Goal: Task Accomplishment & Management: Use online tool/utility

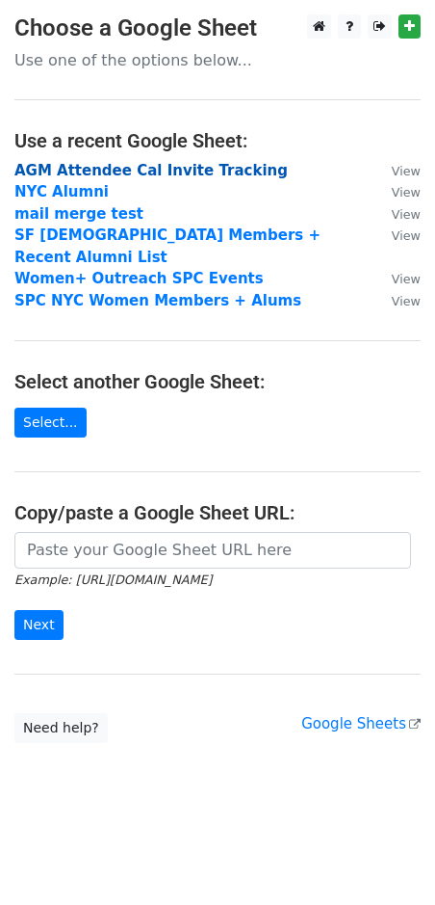
click at [168, 167] on strong "AGM Attendee Cal Invite Tracking" at bounding box center [151, 170] width 274 height 17
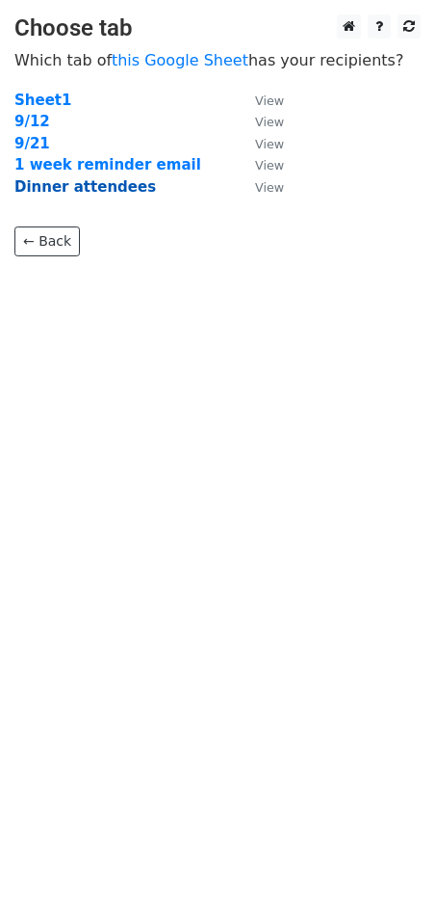
click at [95, 188] on strong "Dinner attendees" at bounding box center [85, 186] width 142 height 17
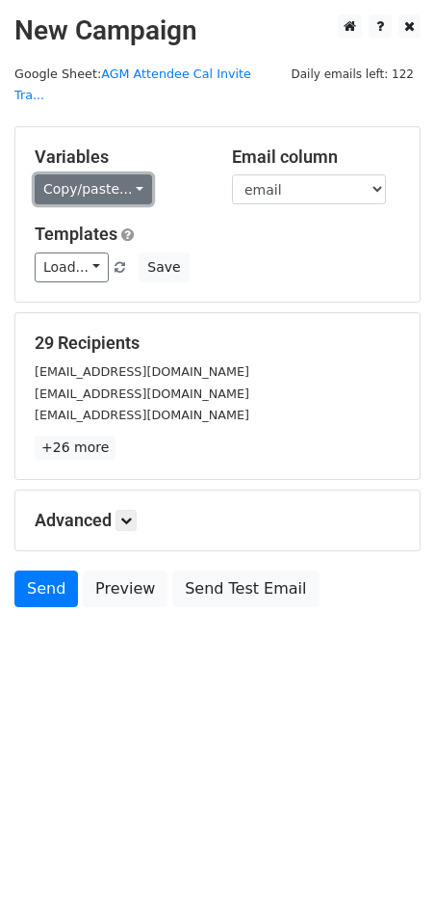
click at [121, 174] on link "Copy/paste..." at bounding box center [94, 189] width 118 height 30
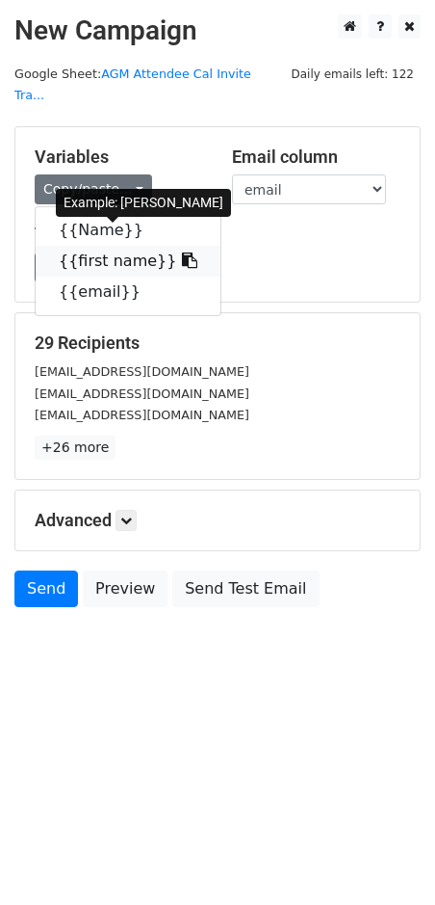
click at [103, 246] on link "{{first name}}" at bounding box center [128, 261] width 185 height 31
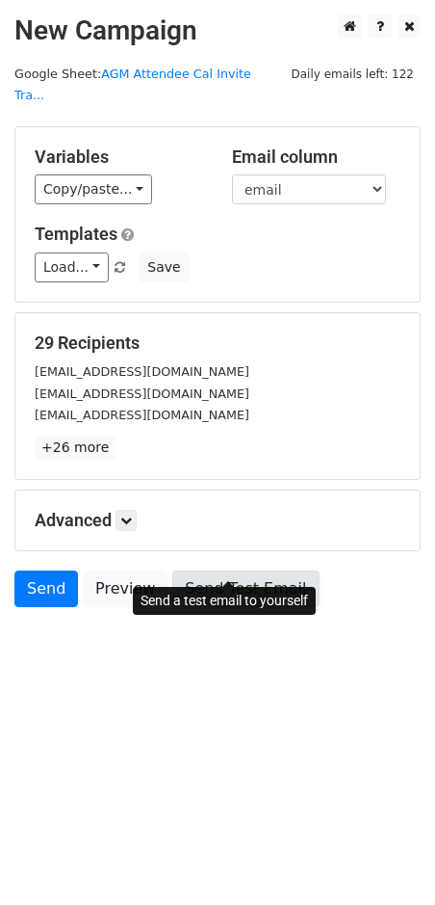
click at [244, 570] on link "Send Test Email" at bounding box center [245, 588] width 146 height 37
click at [285, 570] on link "Send Test Email" at bounding box center [245, 588] width 146 height 37
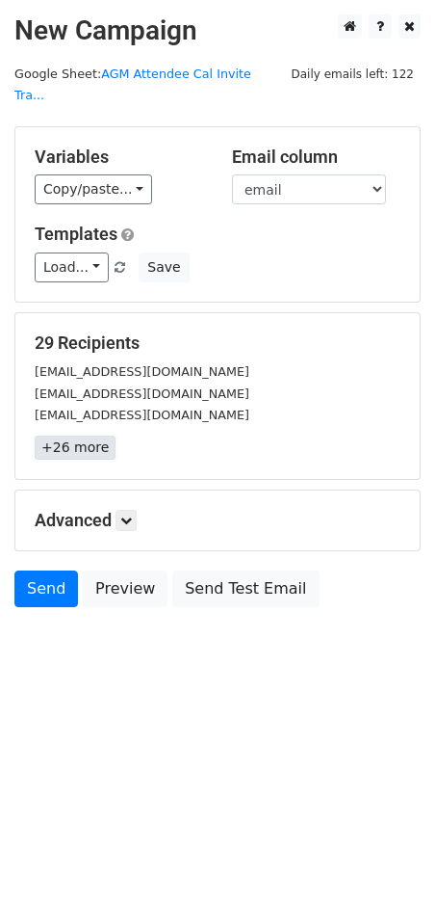
click at [69, 435] on link "+26 more" at bounding box center [75, 447] width 81 height 24
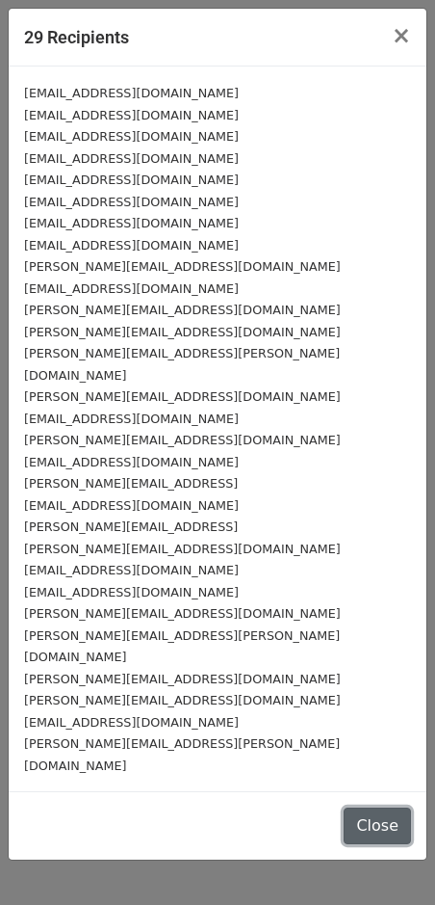
click at [384, 807] on button "Close" at bounding box center [377, 825] width 67 height 37
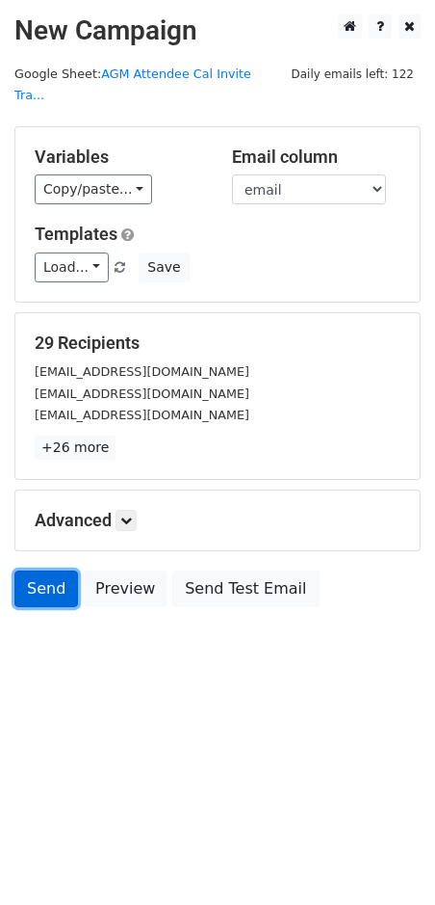
click at [37, 570] on link "Send" at bounding box center [46, 588] width 64 height 37
